Goal: Task Accomplishment & Management: Manage account settings

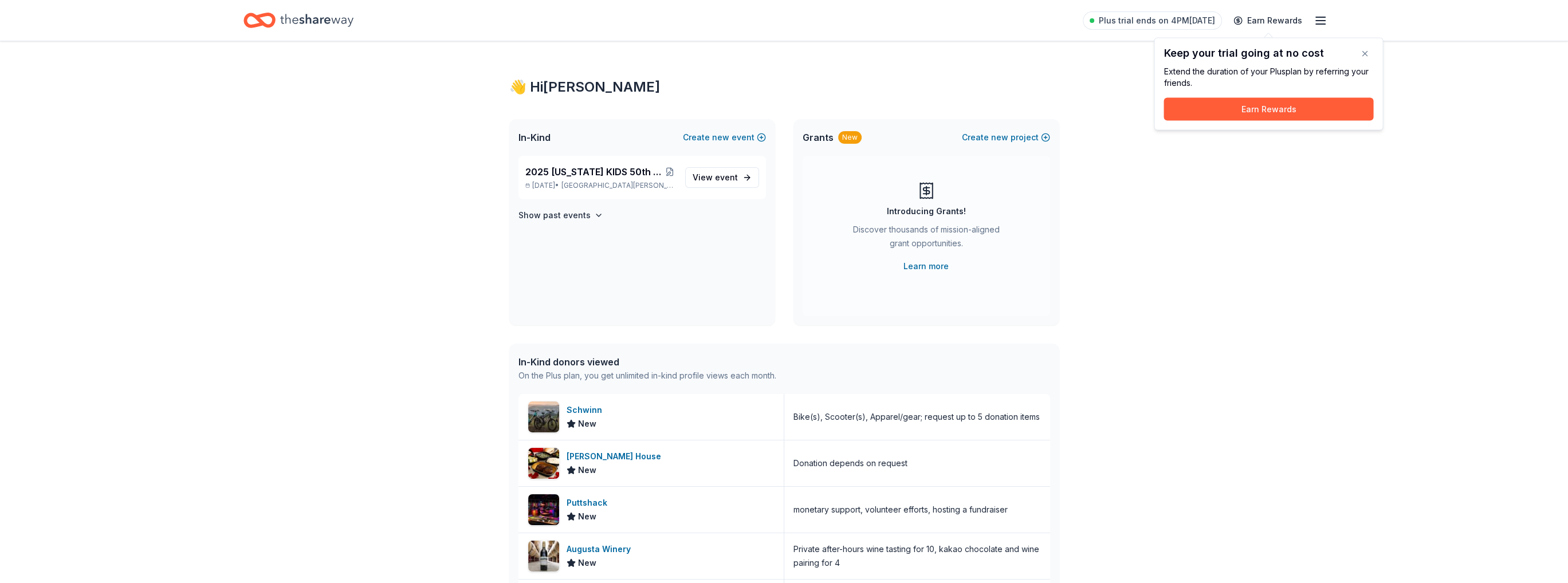
click at [1249, 52] on div "Keep your trial going at no cost" at bounding box center [1268, 53] width 210 height 12
click at [1175, 26] on span "Plus trial ends on 4PM[DATE]" at bounding box center [1157, 21] width 116 height 14
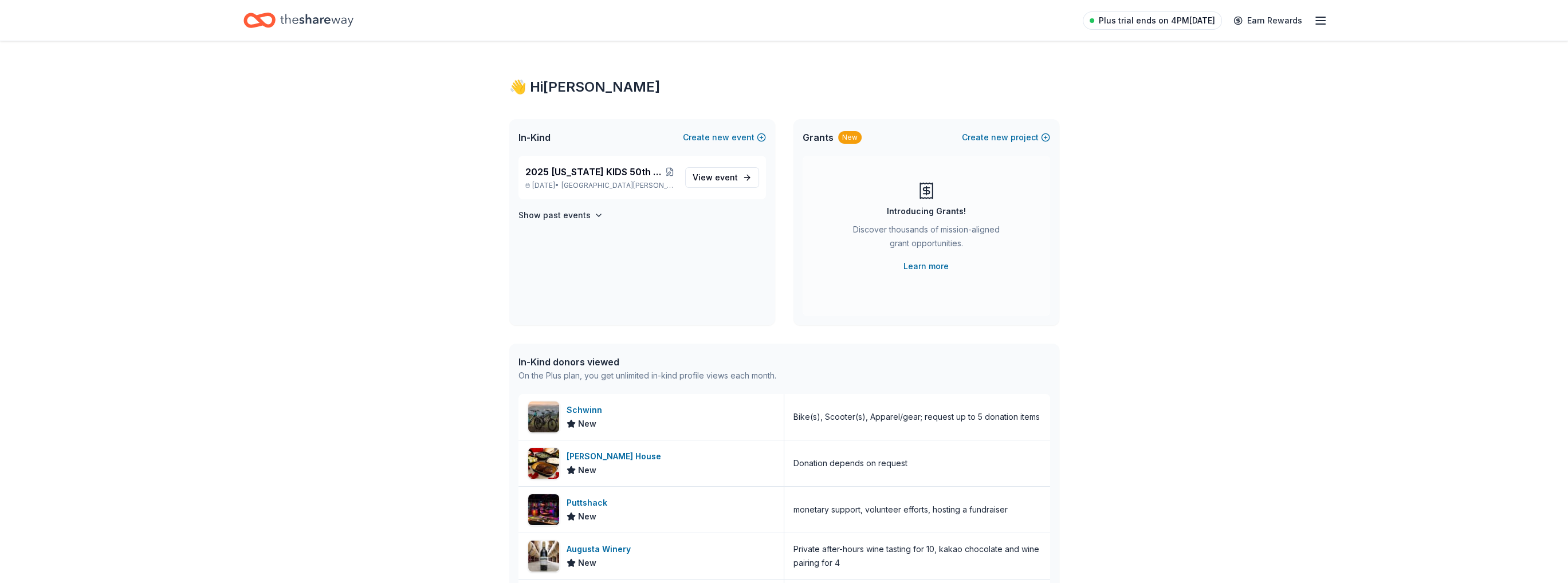
click at [1175, 23] on span "Plus trial ends on 4PM[DATE]" at bounding box center [1157, 21] width 116 height 14
click at [1321, 21] on line "button" at bounding box center [1321, 21] width 9 height 0
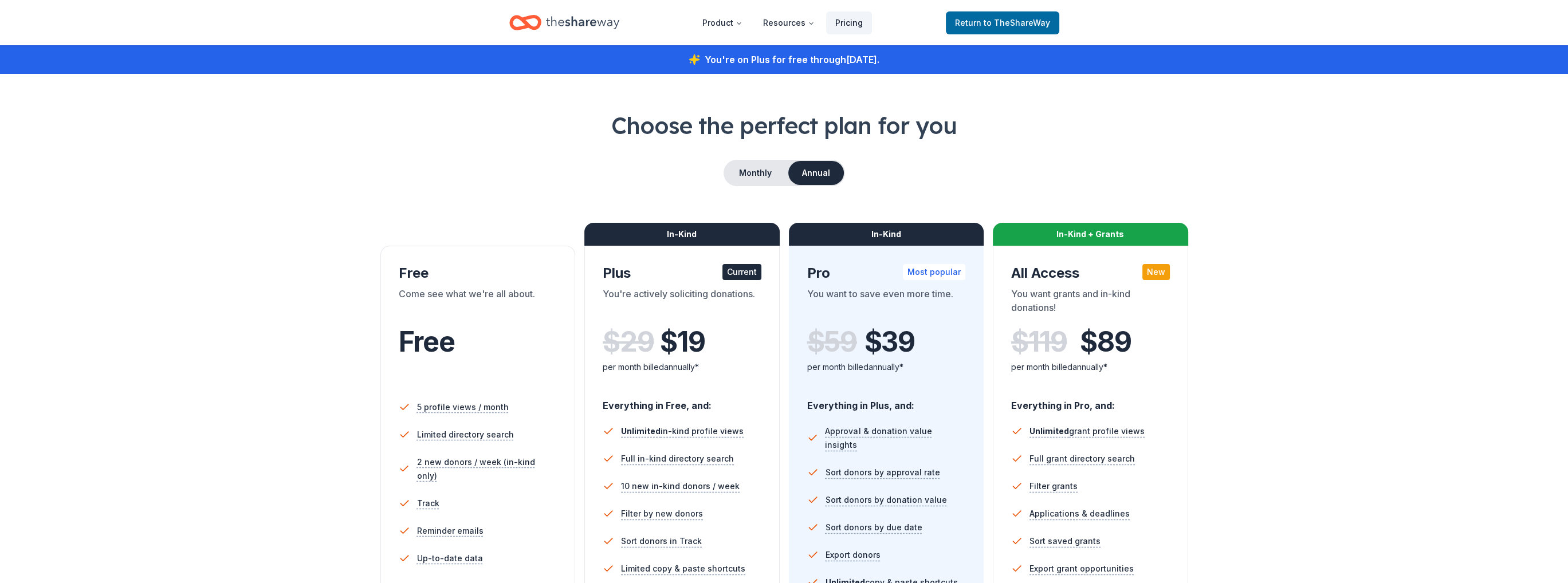
click at [850, 24] on link "Pricing" at bounding box center [849, 23] width 46 height 23
click at [593, 17] on icon "Home" at bounding box center [582, 22] width 74 height 23
click at [1011, 28] on span "Return to TheShareWay" at bounding box center [1002, 23] width 95 height 14
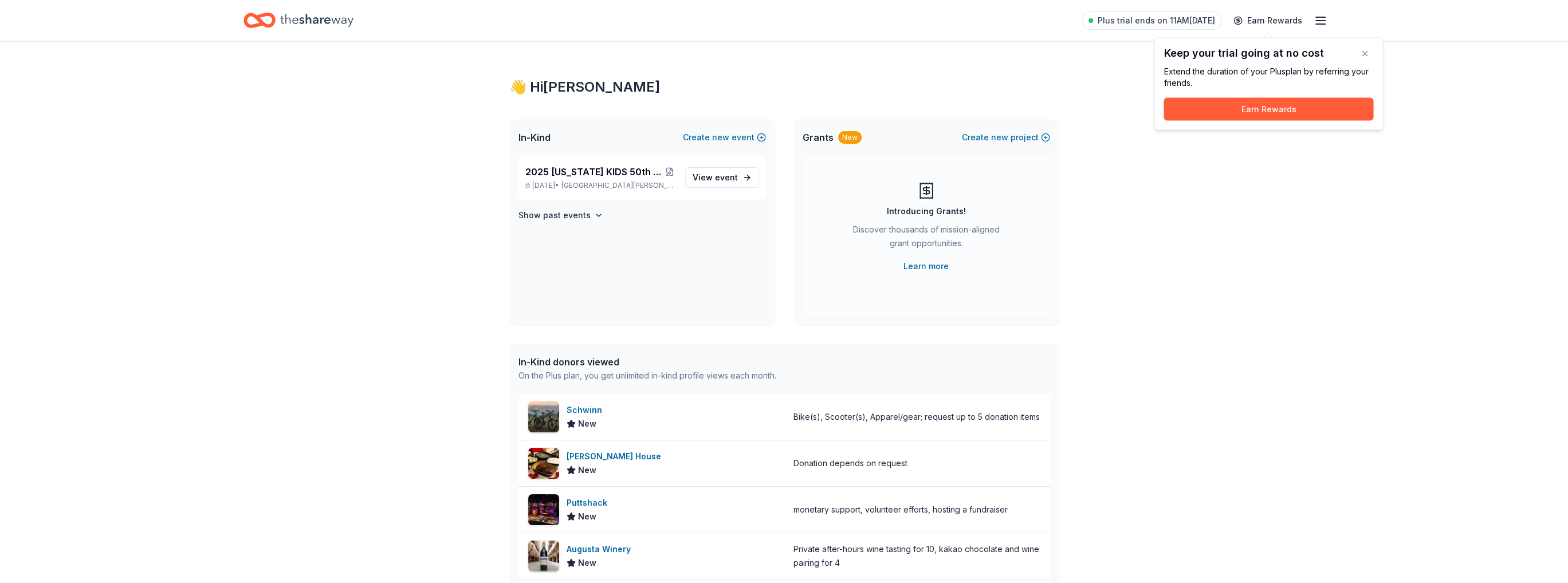
click at [1009, 21] on div "Plus trial ends on 11AM, 8/11 Earn Rewards" at bounding box center [784, 20] width 1081 height 27
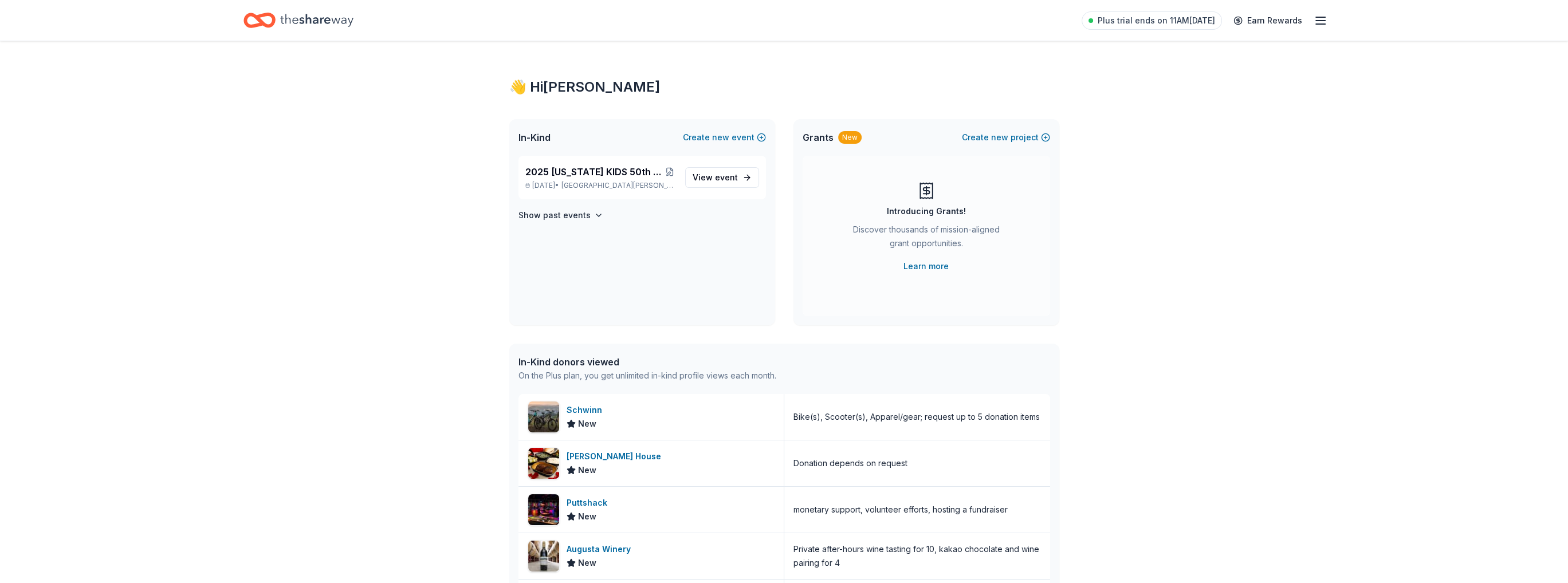
click at [1314, 19] on icon "button" at bounding box center [1321, 21] width 14 height 14
click at [1187, 82] on link "Account" at bounding box center [1183, 88] width 36 height 12
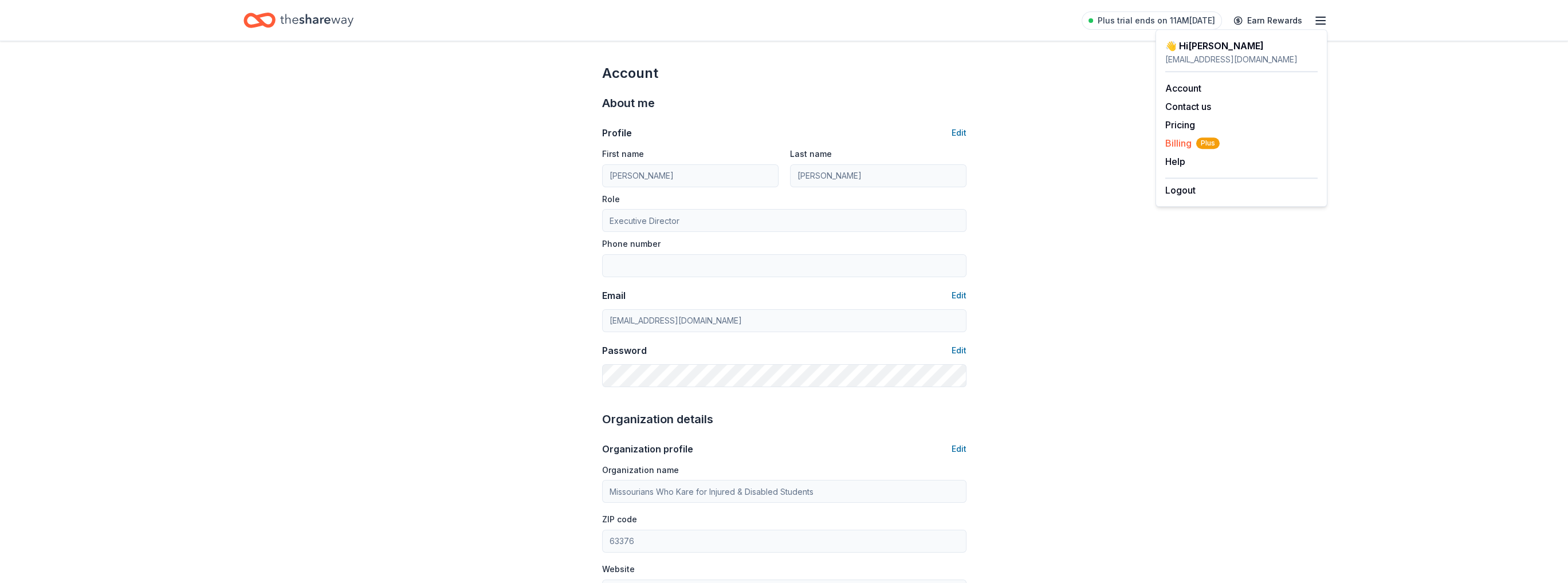
click at [1176, 141] on span "Billing Plus" at bounding box center [1192, 143] width 54 height 14
